Goal: Information Seeking & Learning: Learn about a topic

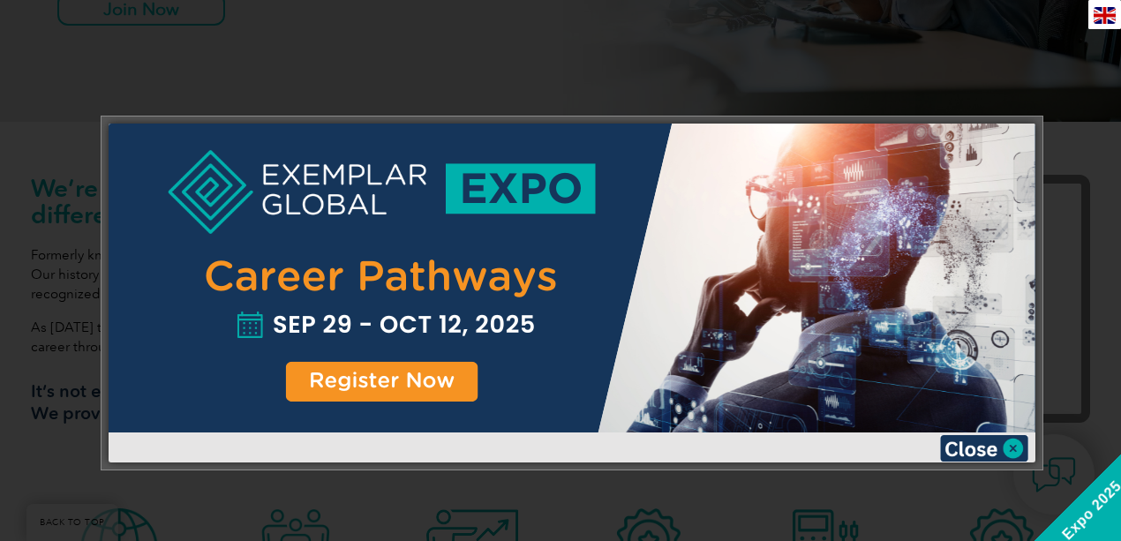
scroll to position [471, 0]
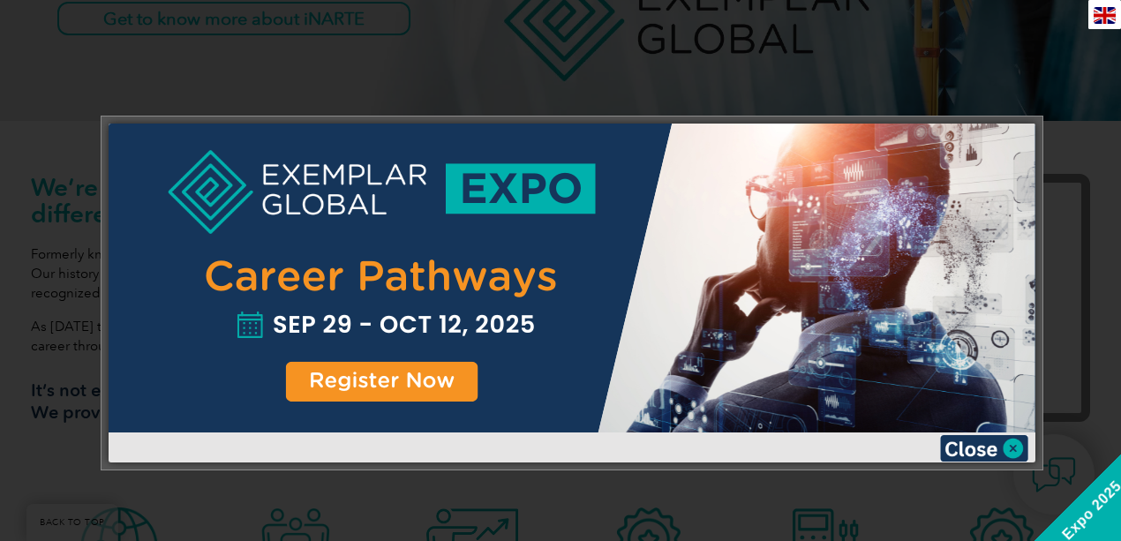
click at [948, 92] on div at bounding box center [560, 270] width 1121 height 541
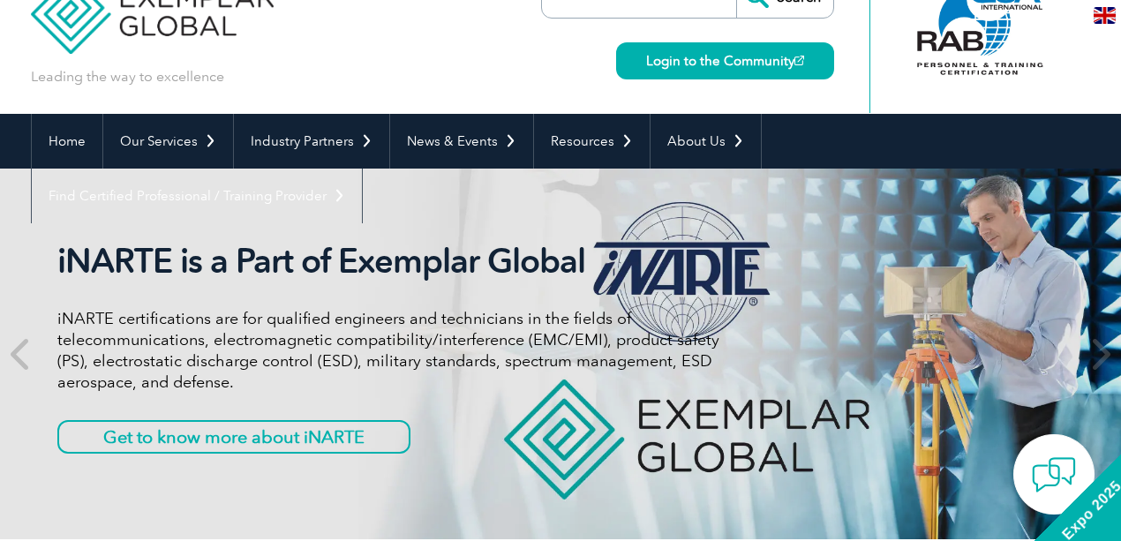
scroll to position [0, 0]
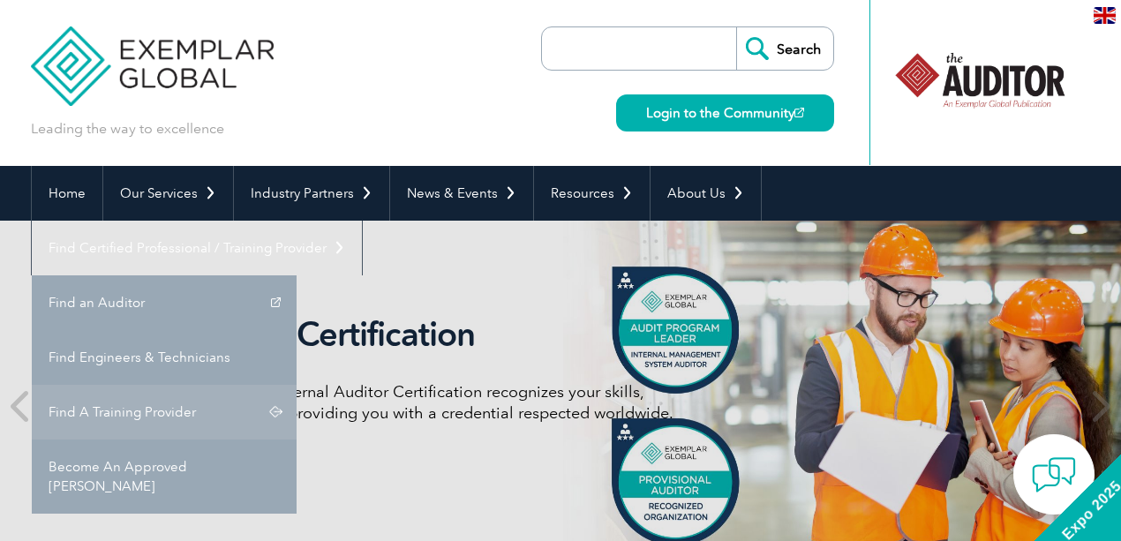
click at [297, 385] on link "Find A Training Provider" at bounding box center [164, 412] width 265 height 55
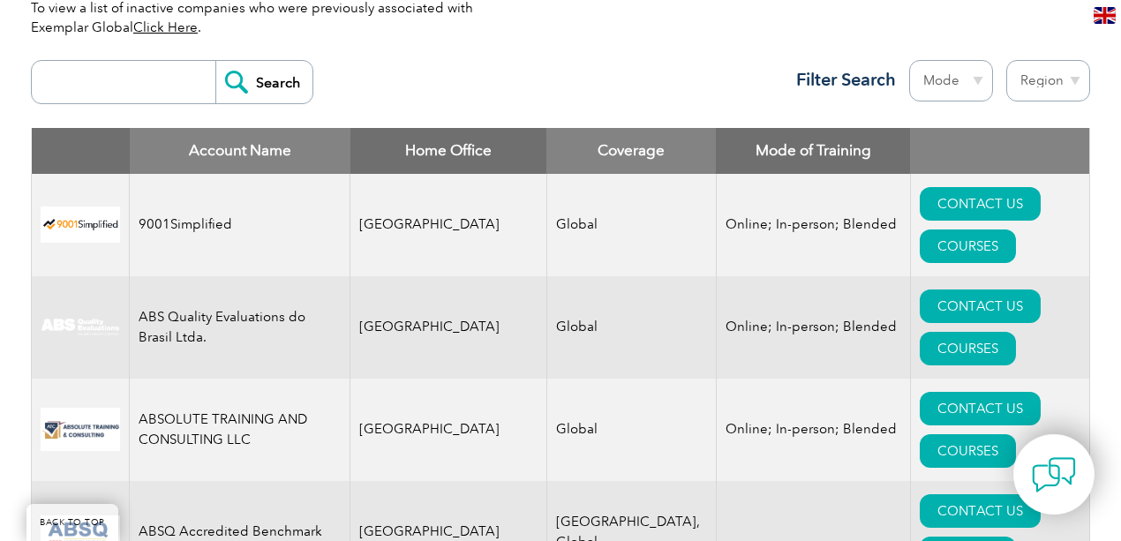
scroll to position [647, 0]
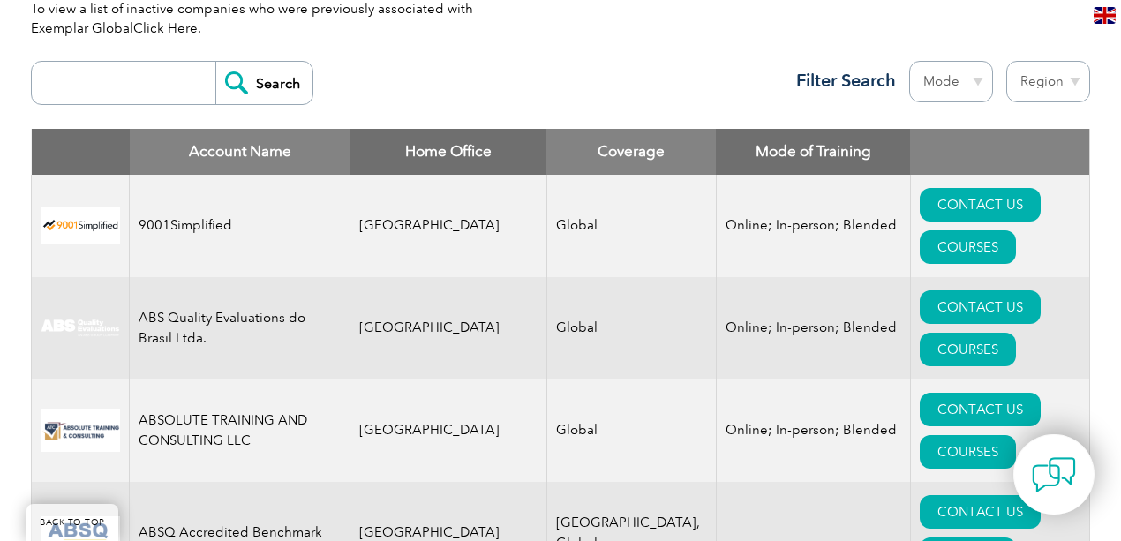
click at [1015, 84] on select "Region Australia Bahrain Bangladesh Brazil Canada Colombia Dominican Republic E…" at bounding box center [1049, 82] width 84 height 42
select select "Saudi Arabia"
click at [1007, 61] on select "Region Australia Bahrain Bangladesh Brazil Canada Colombia Dominican Republic E…" at bounding box center [1049, 82] width 84 height 42
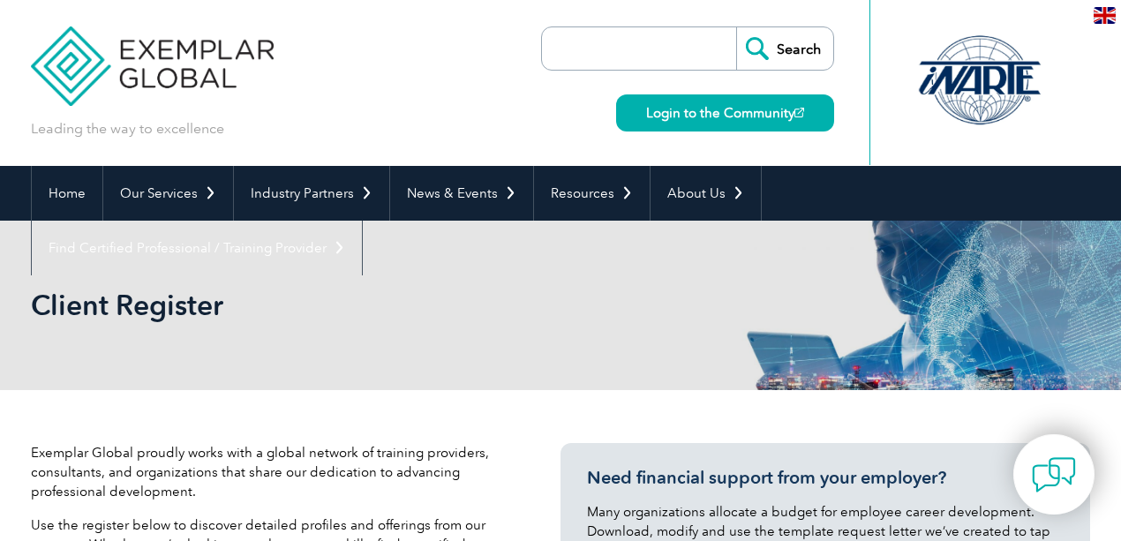
select select "[GEOGRAPHIC_DATA]"
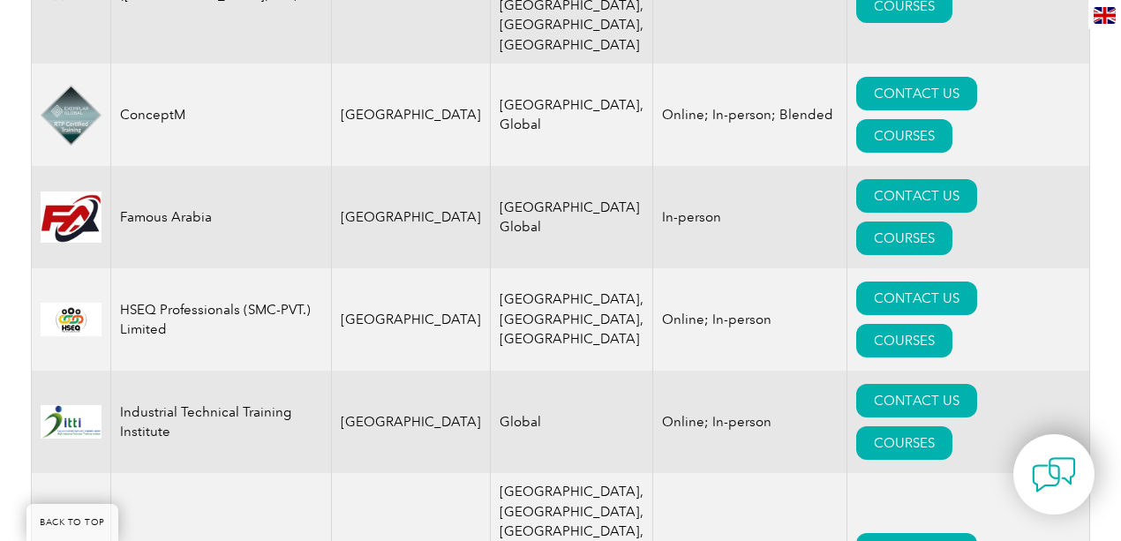
scroll to position [1177, 0]
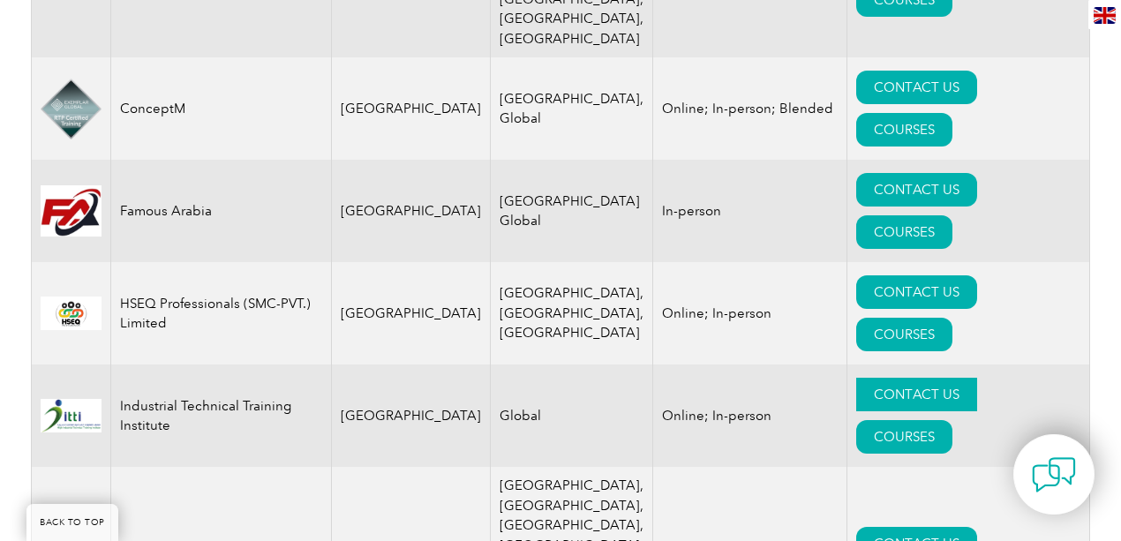
click at [865, 378] on link "CONTACT US" at bounding box center [917, 395] width 121 height 34
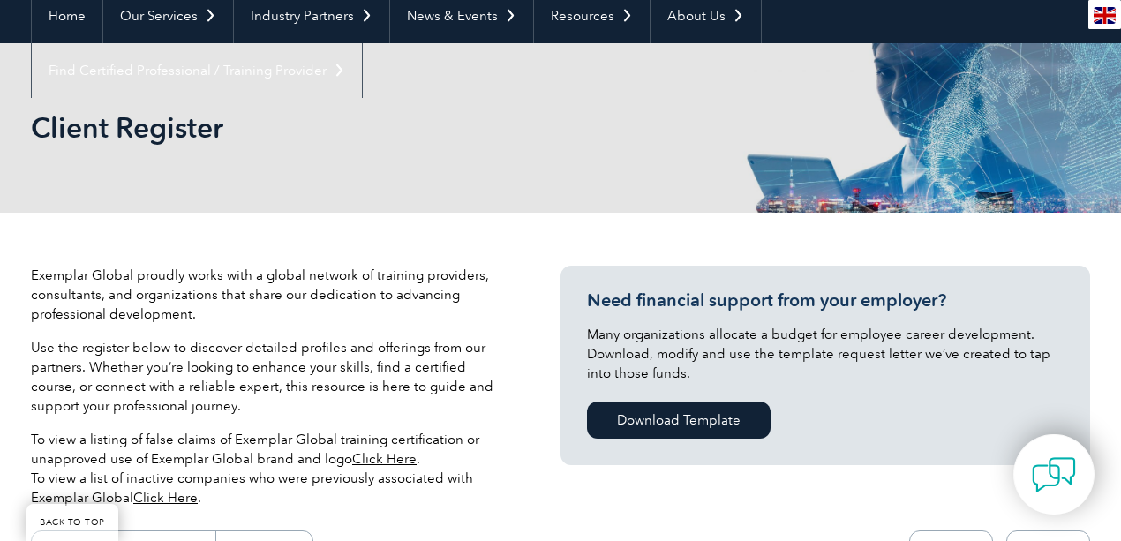
scroll to position [177, 0]
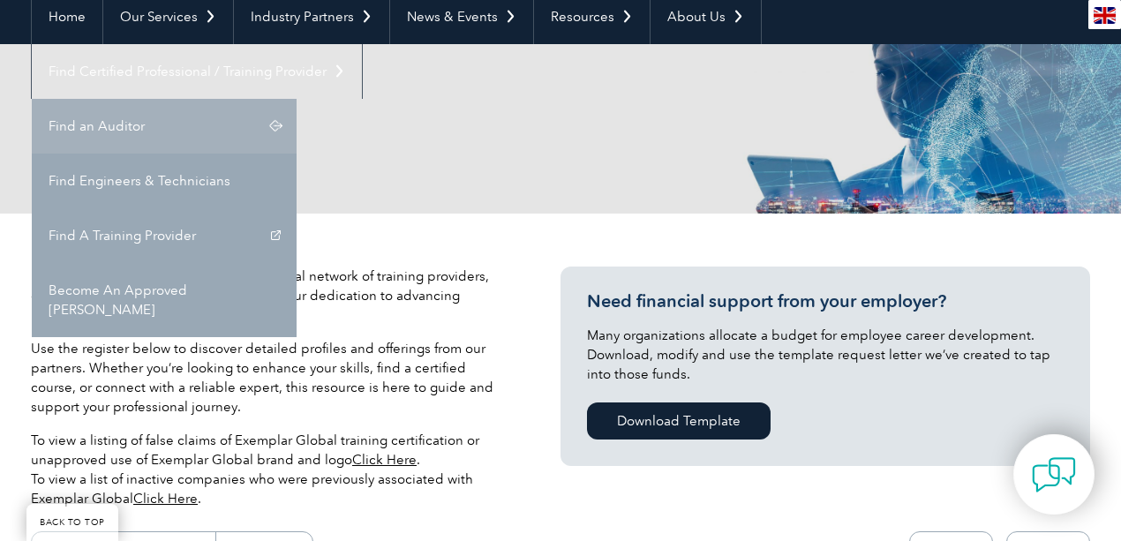
click at [297, 99] on link "Find an Auditor" at bounding box center [164, 126] width 265 height 55
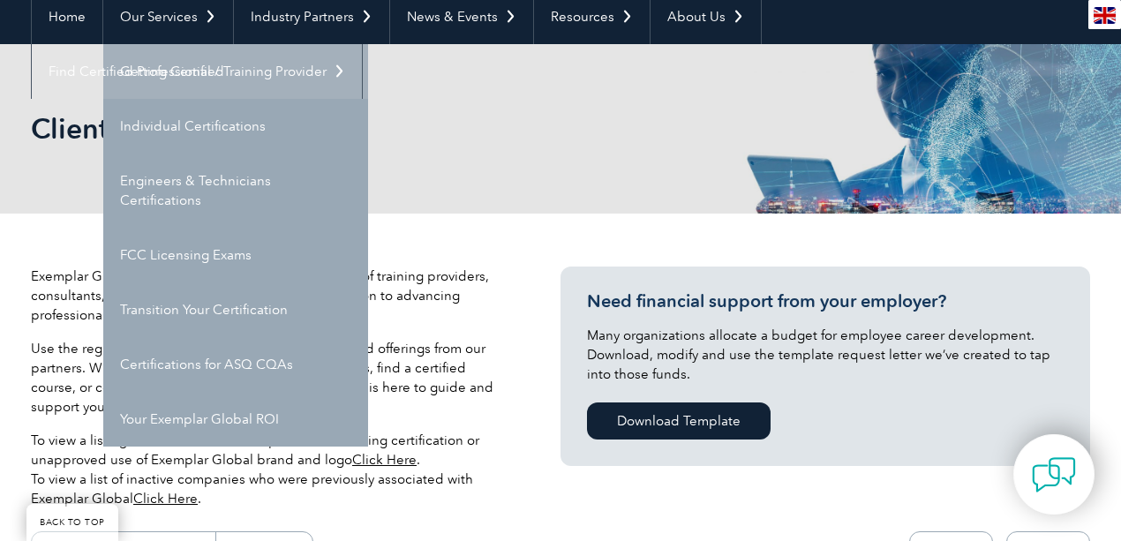
click at [170, 76] on link "Getting Certified" at bounding box center [235, 71] width 265 height 55
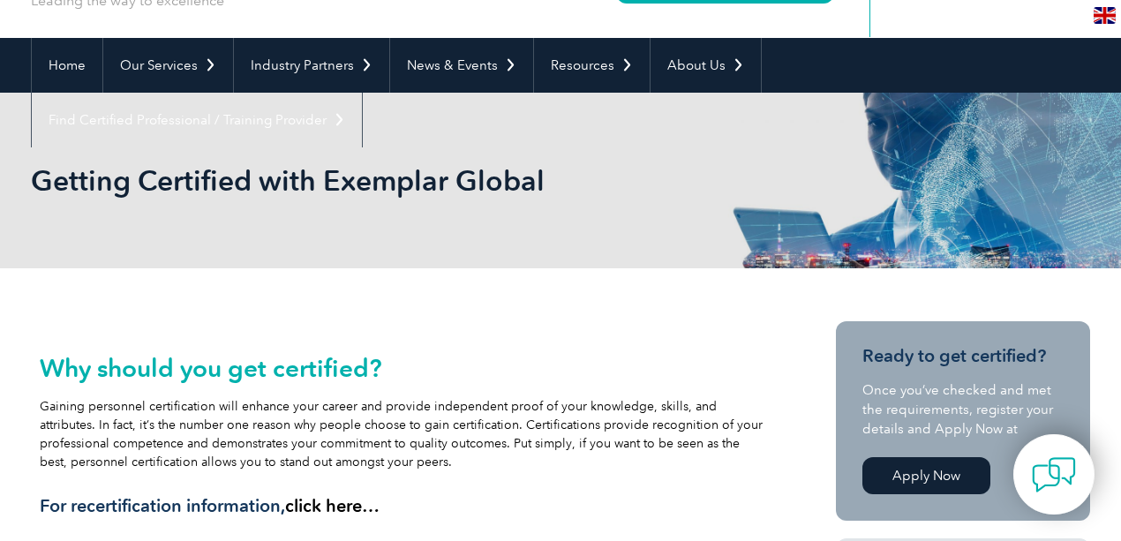
scroll to position [117, 0]
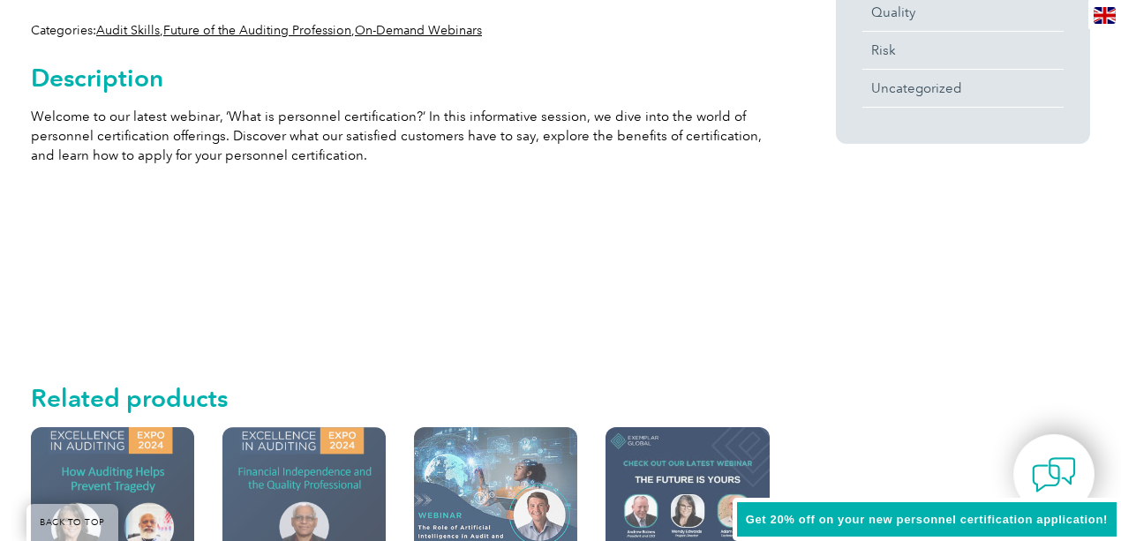
scroll to position [941, 0]
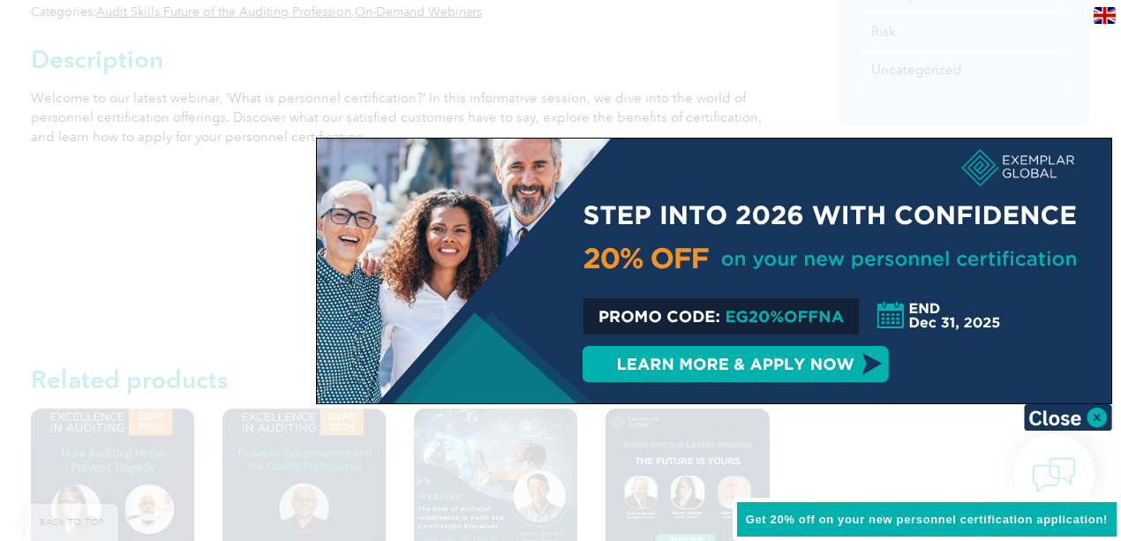
click at [613, 57] on div at bounding box center [560, 270] width 1121 height 541
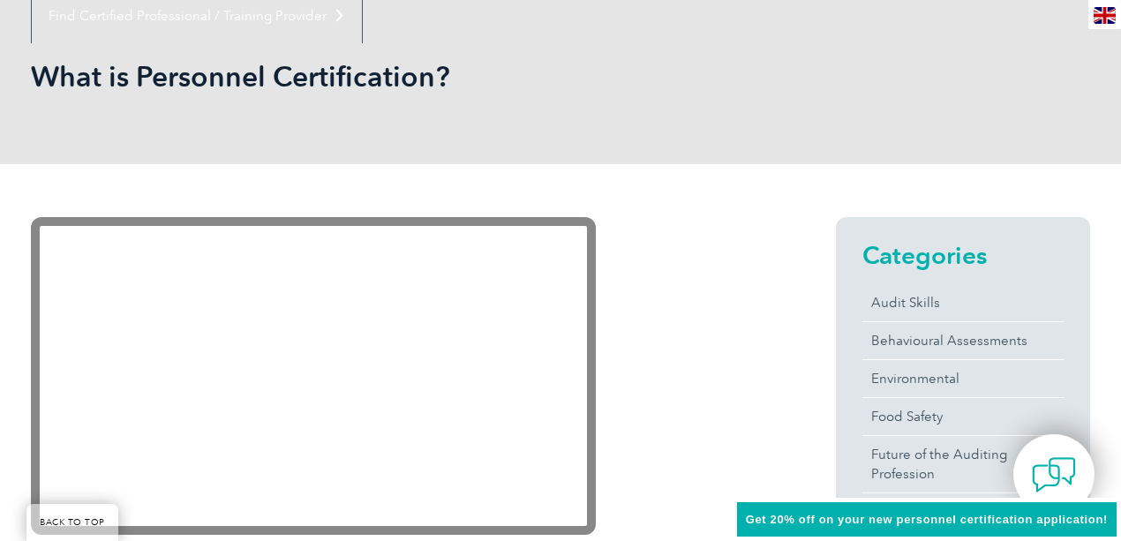
scroll to position [291, 0]
